Goal: Information Seeking & Learning: Check status

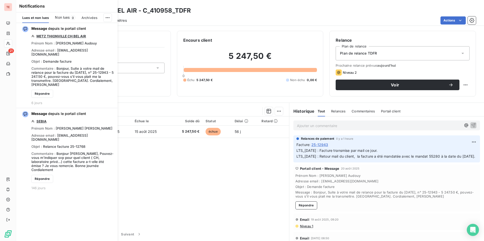
click at [264, 160] on div "Pièces comptables 1 Émise le Échue le Solde dû Statut Délai Retard 25-12943 [DA…" at bounding box center [152, 172] width 273 height 110
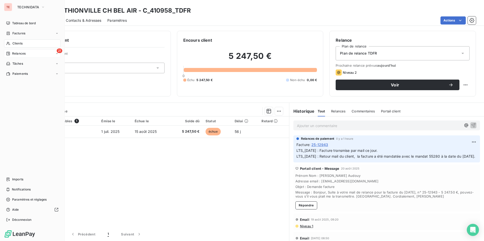
click at [7, 54] on icon at bounding box center [8, 54] width 4 height 4
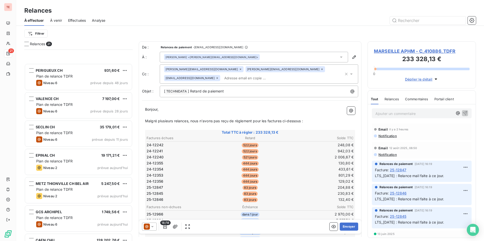
scroll to position [403, 0]
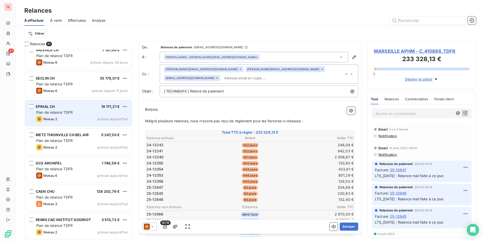
click at [93, 107] on div "EPINAL CH 19 171,21 €" at bounding box center [82, 106] width 92 height 5
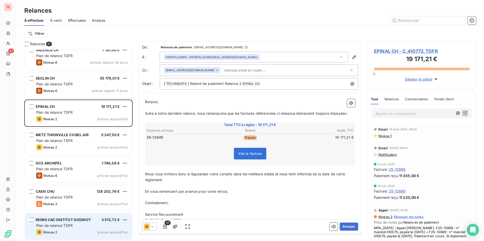
click at [66, 235] on div "Niveau 2 prévue aujourd’hui" at bounding box center [82, 232] width 92 height 6
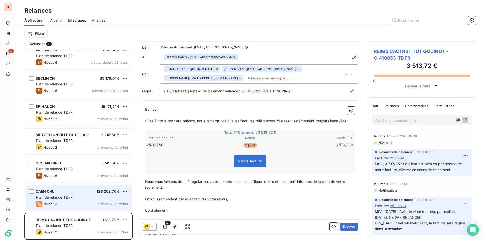
click at [78, 203] on div "Niveau 3 prévue aujourd’hui" at bounding box center [82, 204] width 92 height 6
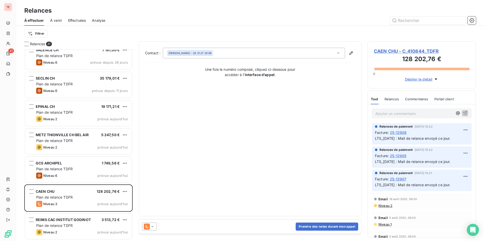
click at [258, 58] on div "[PERSON_NAME] - 02 31 27 20 08" at bounding box center [254, 53] width 182 height 11
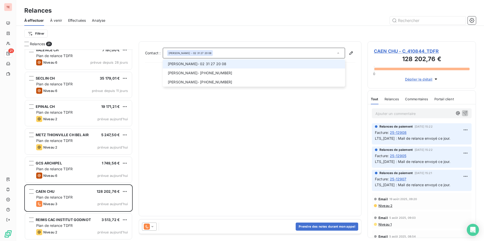
click at [259, 56] on div "[PERSON_NAME] - 02 31 27 20 08" at bounding box center [254, 53] width 182 height 11
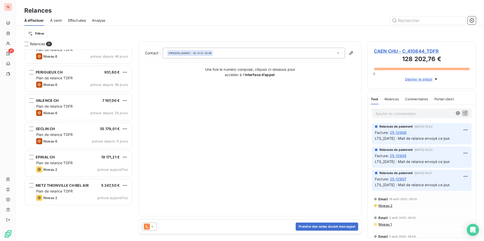
scroll to position [252, 0]
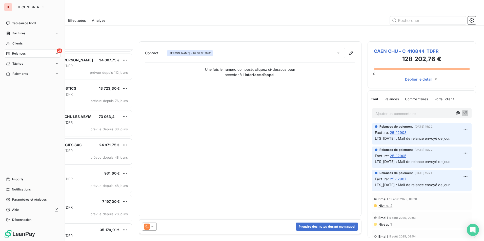
click at [10, 48] on nav "Tableau de bord Factures Clients 21 Relances Tâches Paiements" at bounding box center [32, 48] width 56 height 59
click at [15, 43] on span "Clients" at bounding box center [17, 43] width 10 height 5
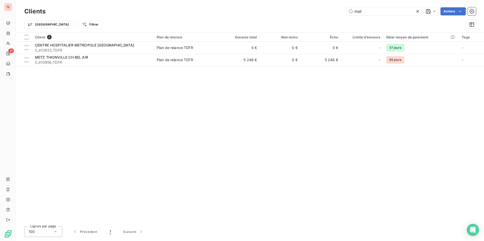
drag, startPoint x: 369, startPoint y: 12, endPoint x: 328, endPoint y: 7, distance: 41.2
click at [329, 7] on div "met Actions" at bounding box center [264, 11] width 424 height 8
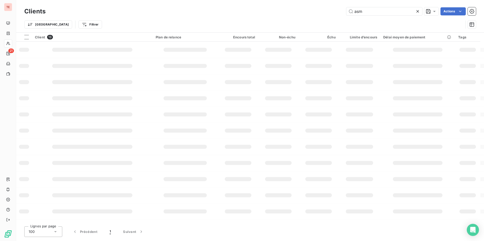
type input "asm"
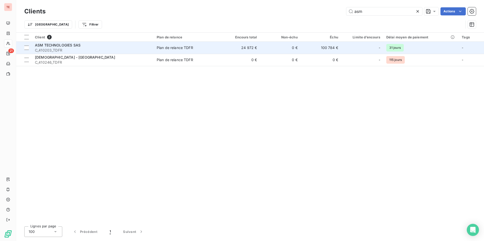
click at [91, 47] on div "ASM TECHNOLOGIES SAS" at bounding box center [93, 45] width 116 height 5
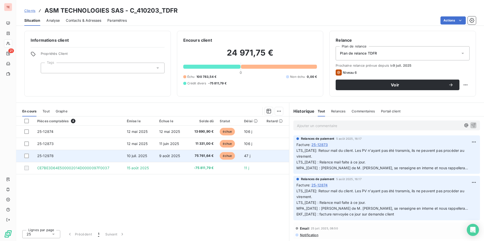
click at [177, 156] on span "9 août 2025" at bounding box center [169, 156] width 21 height 4
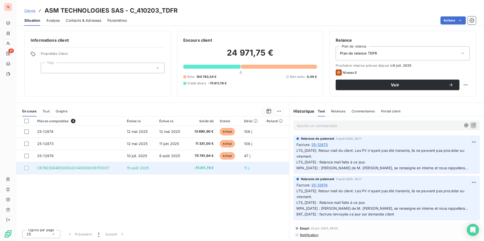
click at [193, 167] on span "-75 811,79 €" at bounding box center [202, 168] width 24 height 5
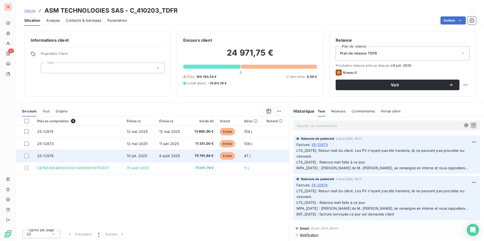
click at [51, 159] on td "25-12978" at bounding box center [79, 156] width 90 height 12
